Goal: Task Accomplishment & Management: Manage account settings

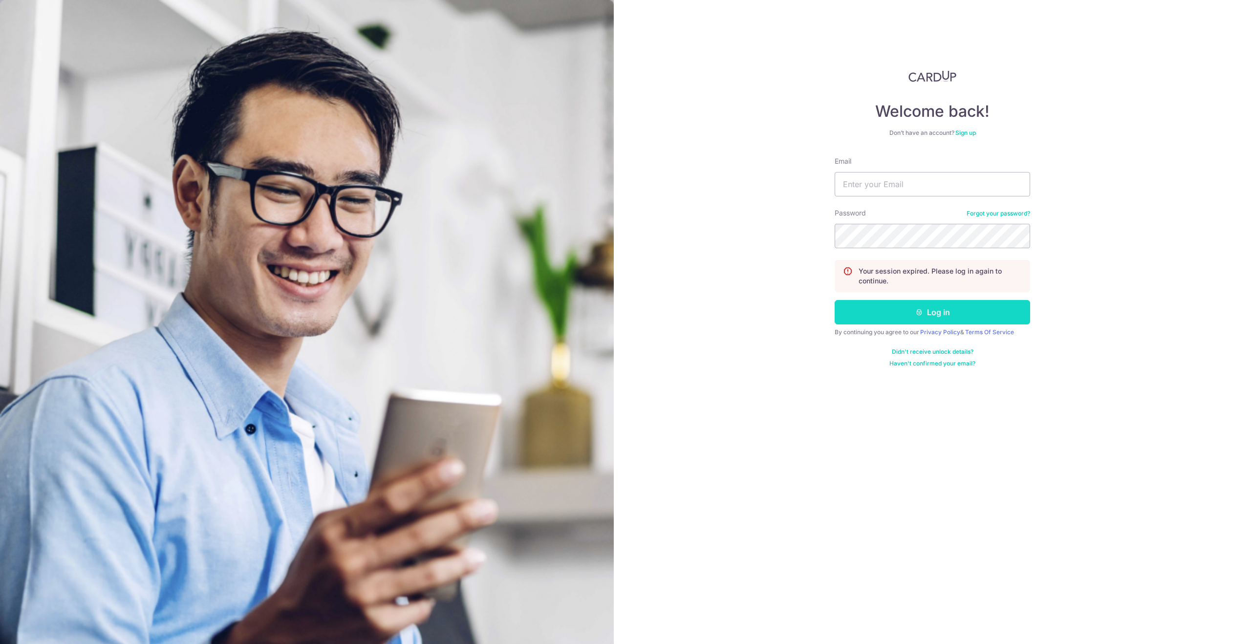
type input "[EMAIL_ADDRESS][DOMAIN_NAME]"
click at [933, 313] on button "Log in" at bounding box center [932, 312] width 195 height 24
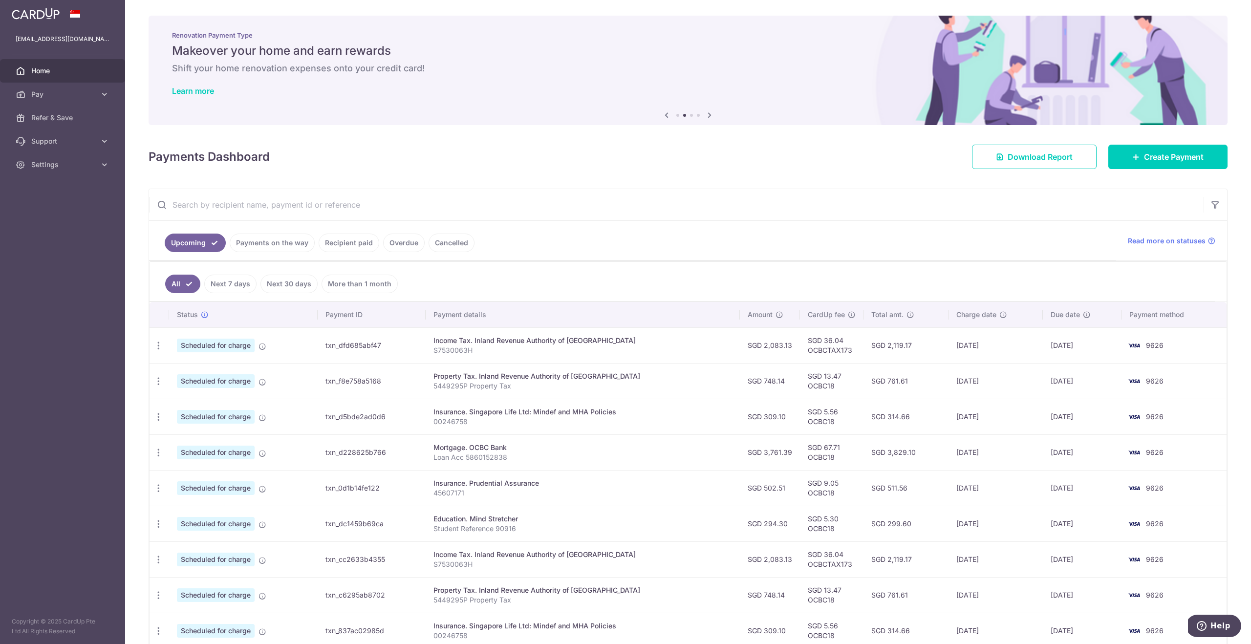
scroll to position [111, 0]
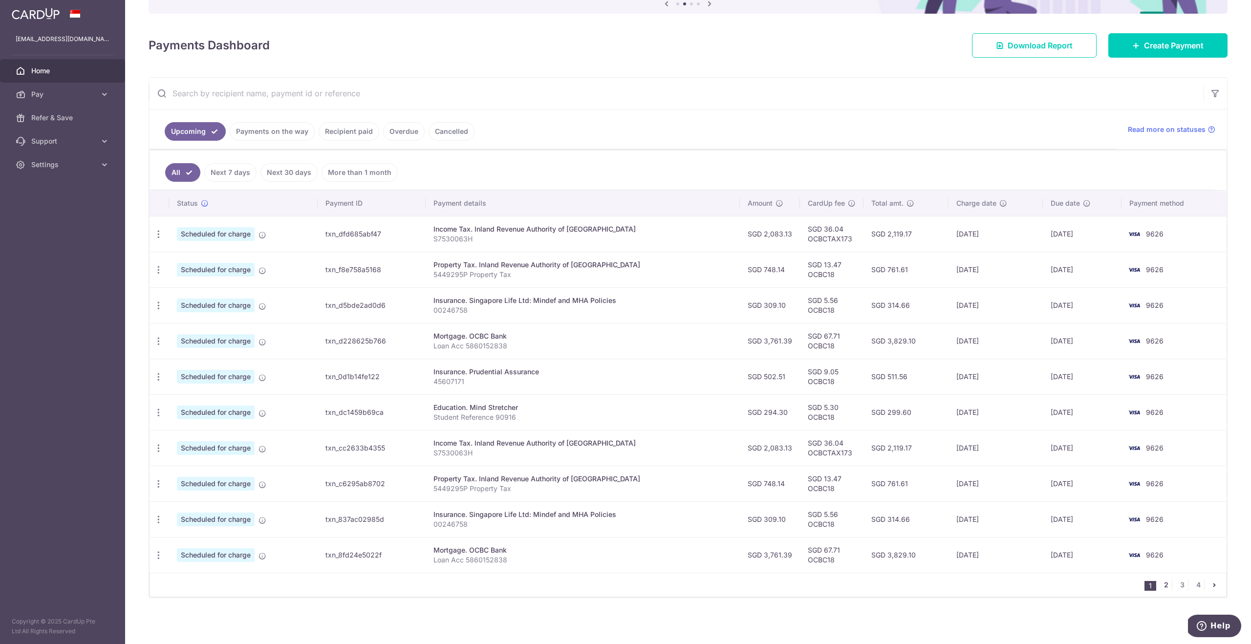
click at [1166, 585] on link "2" at bounding box center [1166, 585] width 12 height 12
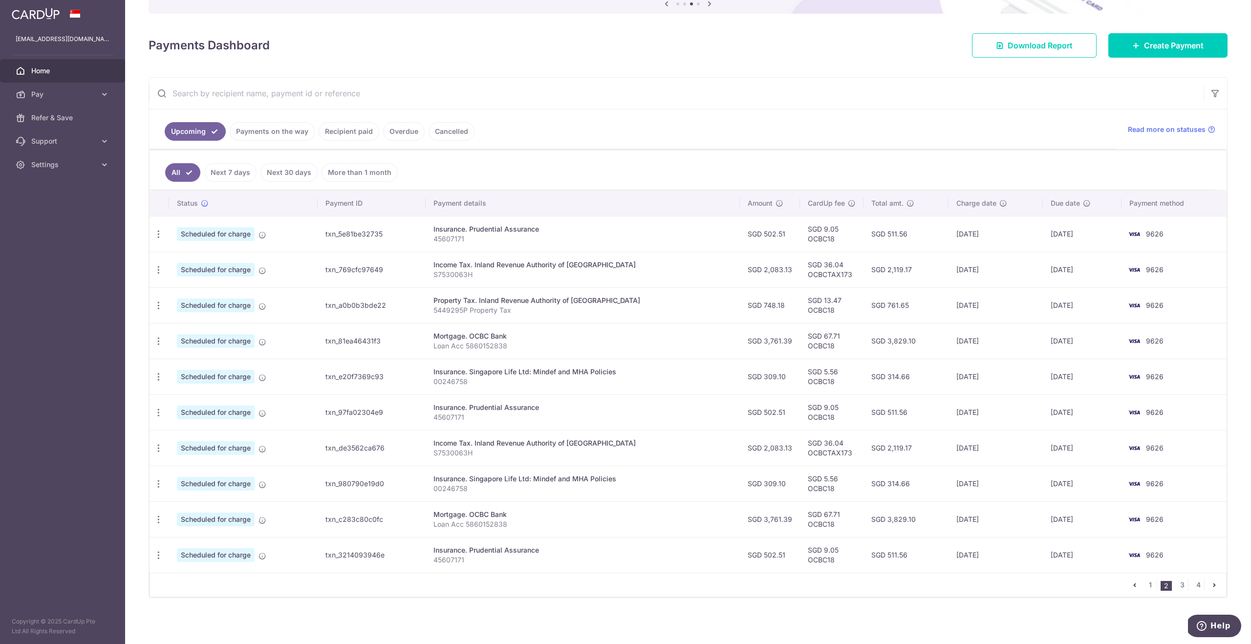
scroll to position [0, 0]
